Goal: Check status: Check status

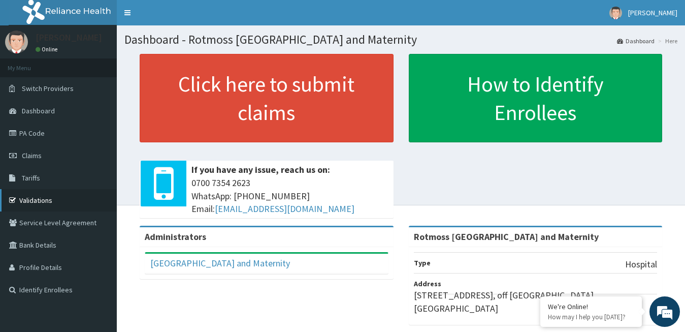
click at [54, 194] on link "Validations" at bounding box center [58, 200] width 117 height 22
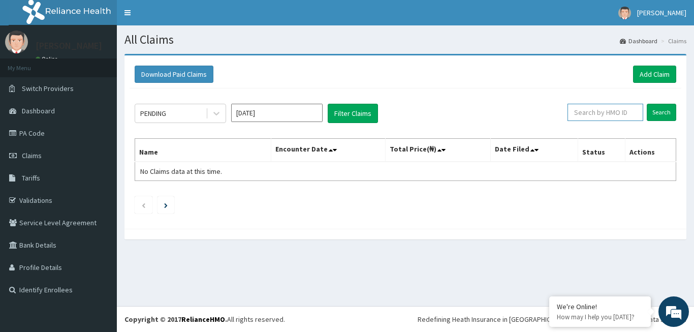
click at [602, 115] on input "text" at bounding box center [605, 112] width 76 height 17
paste input "IFP/10525/A"
type input "IFP/10525/A"
click at [669, 111] on input "Search" at bounding box center [661, 112] width 29 height 17
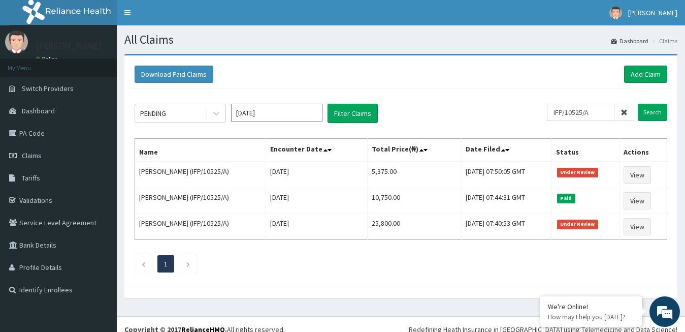
click at [628, 113] on icon at bounding box center [624, 112] width 7 height 7
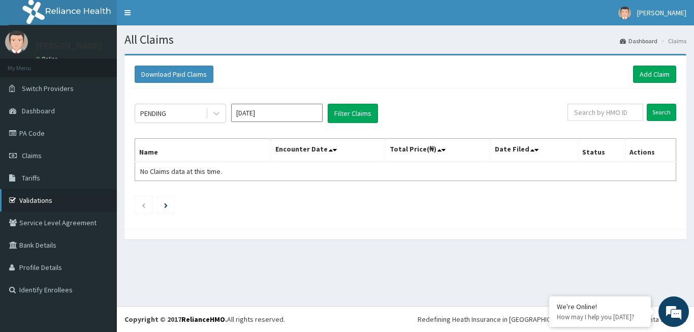
click at [55, 196] on link "Validations" at bounding box center [58, 200] width 117 height 22
click at [603, 114] on input "text" at bounding box center [605, 112] width 76 height 17
paste input "IFP/10516/A"
click at [663, 114] on input "Search" at bounding box center [661, 112] width 29 height 17
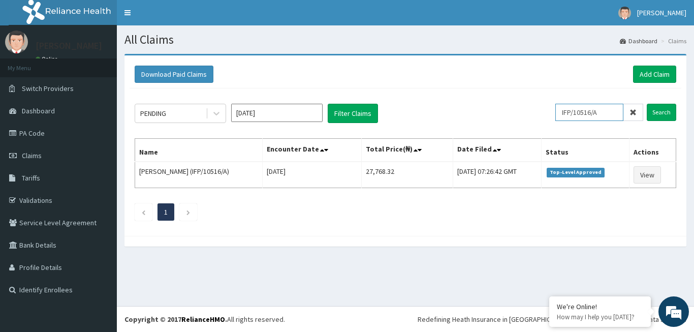
click at [609, 114] on input "IFP/10516/A" at bounding box center [589, 112] width 68 height 17
type input "IFP/10516/B"
click at [669, 114] on input "Search" at bounding box center [661, 112] width 29 height 17
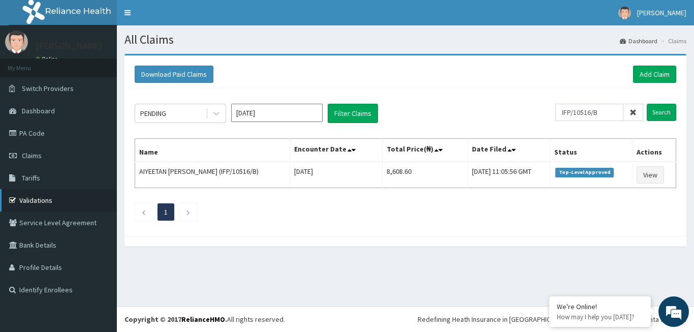
click at [59, 196] on link "Validations" at bounding box center [58, 200] width 117 height 22
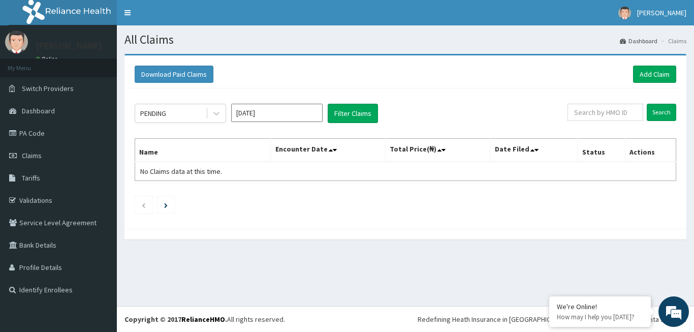
click at [589, 111] on input "text" at bounding box center [605, 112] width 76 height 17
type input "MUH/10066/A"
click at [662, 110] on input "Search" at bounding box center [661, 112] width 29 height 17
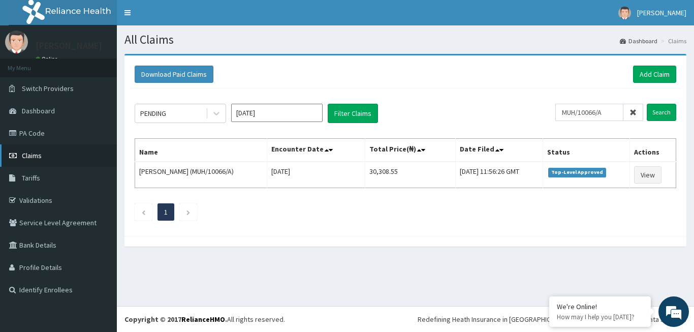
click at [48, 155] on link "Claims" at bounding box center [58, 155] width 117 height 22
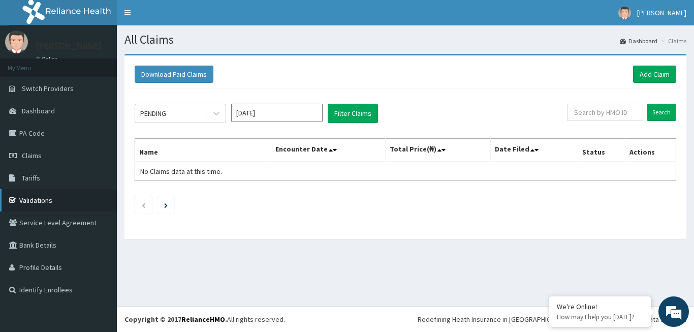
click at [56, 201] on link "Validations" at bounding box center [58, 200] width 117 height 22
paste input "IFP/10545/A"
type input "IFP/10545/A"
click at [663, 118] on input "Search" at bounding box center [661, 112] width 29 height 17
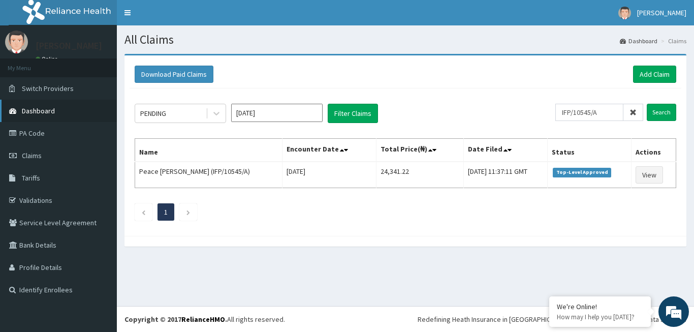
click at [55, 110] on link "Dashboard" at bounding box center [58, 111] width 117 height 22
